Goal: Register for event/course

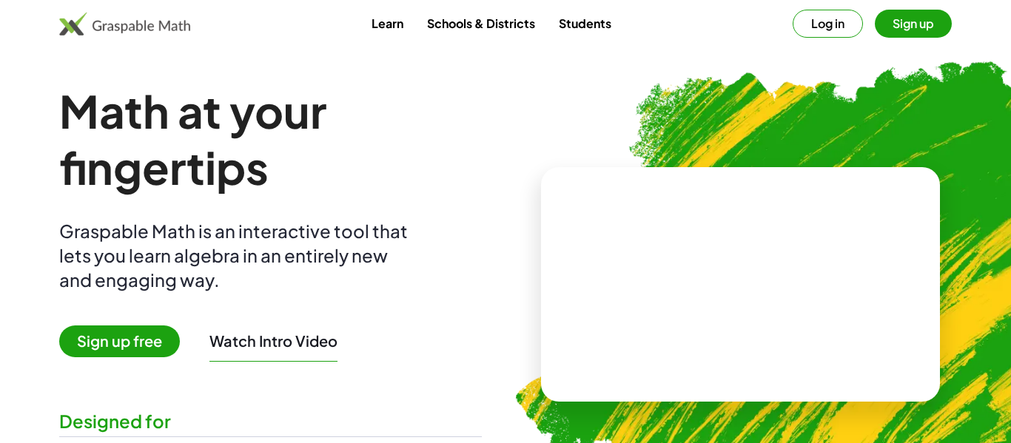
click at [154, 332] on span "Sign up free" at bounding box center [119, 342] width 121 height 32
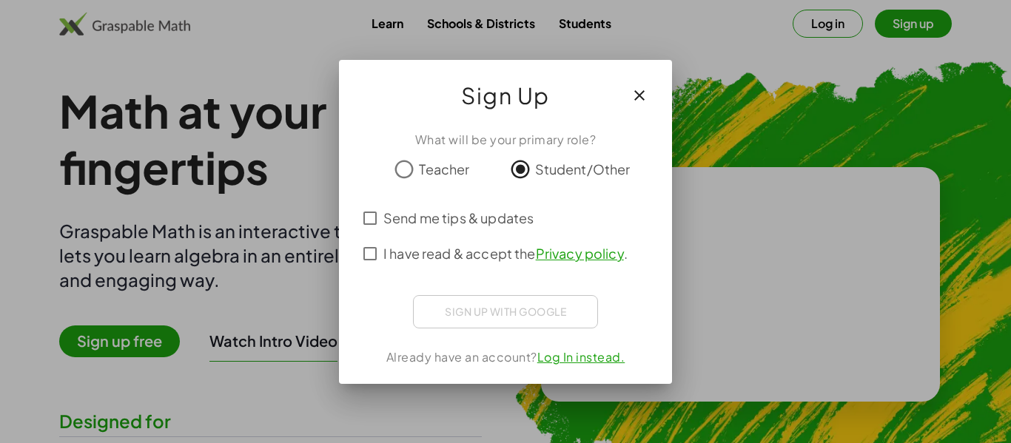
click at [398, 246] on span "I have read & accept the Privacy policy ." at bounding box center [505, 253] width 244 height 20
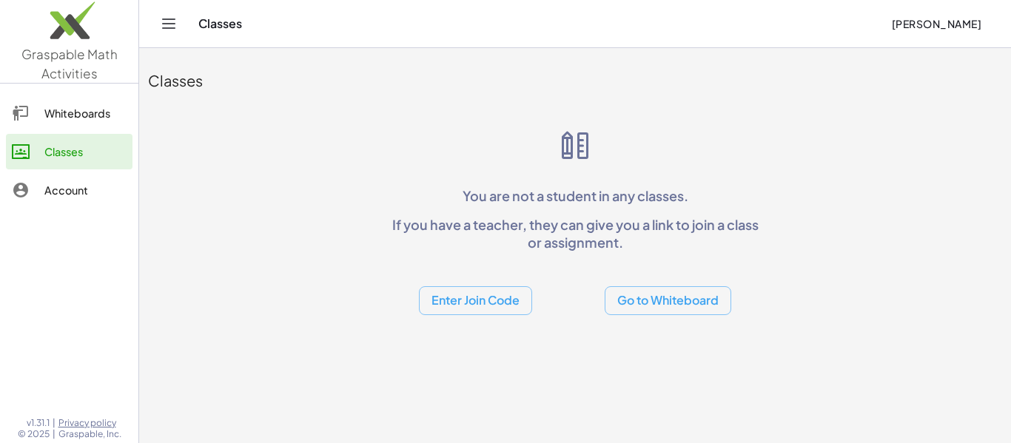
click at [488, 302] on button "Enter Join Code" at bounding box center [475, 300] width 113 height 29
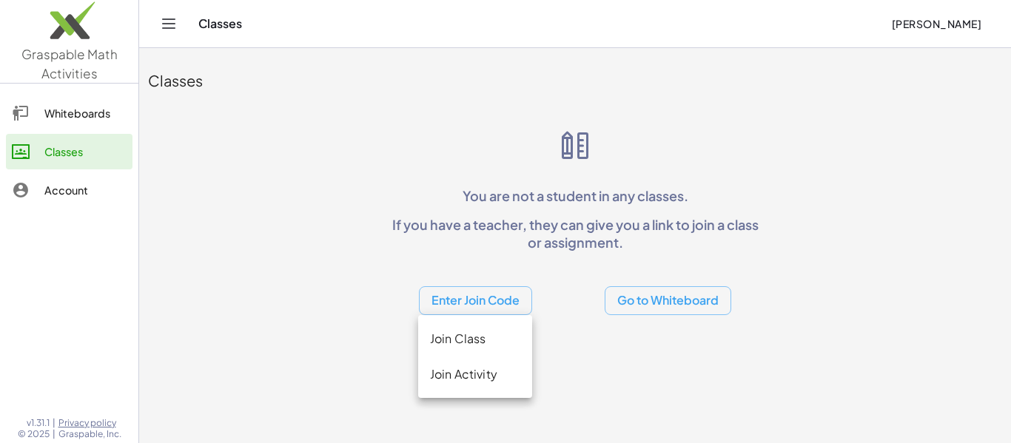
click at [431, 331] on div "Join Class" at bounding box center [475, 339] width 90 height 18
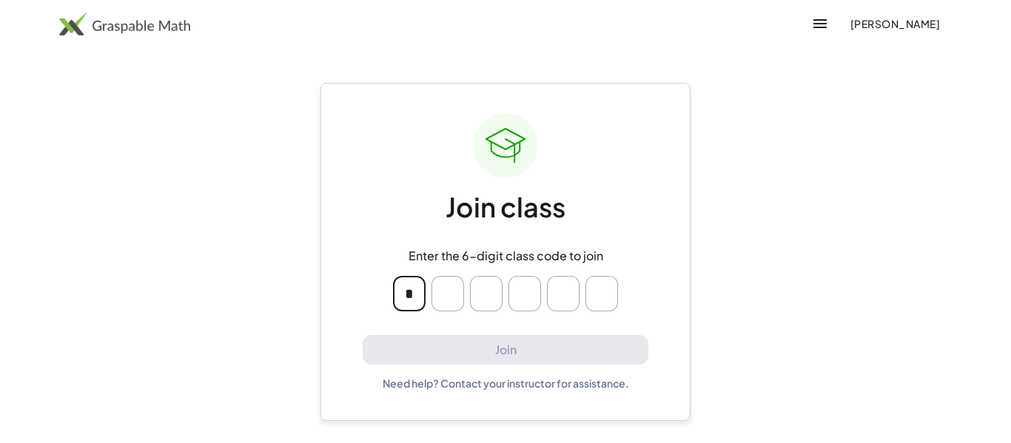
type input "*"
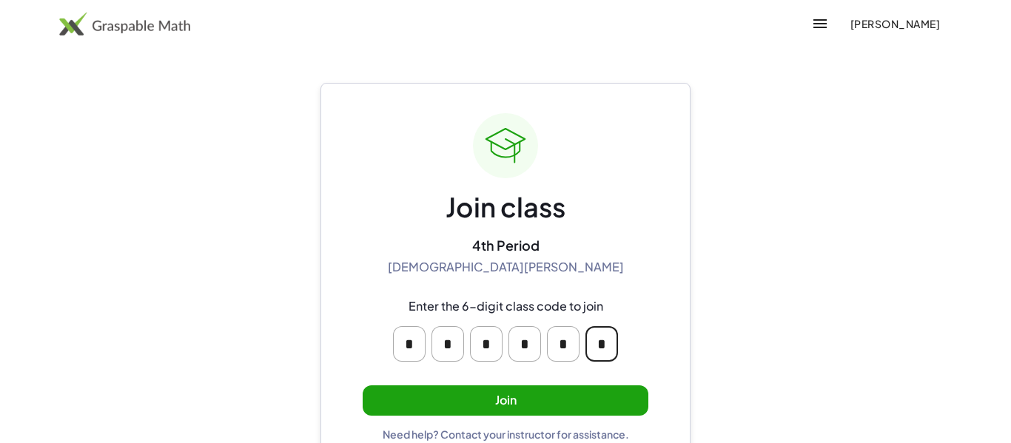
type input "*"
click at [617, 386] on button "Join" at bounding box center [506, 401] width 286 height 30
